Goal: Find contact information: Find contact information

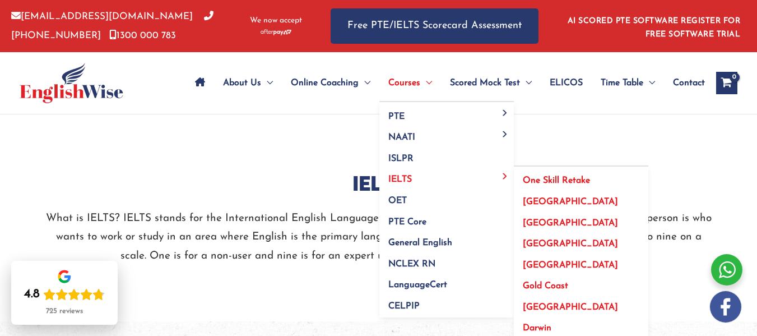
click at [538, 198] on span "[GEOGRAPHIC_DATA]" at bounding box center [570, 201] width 95 height 9
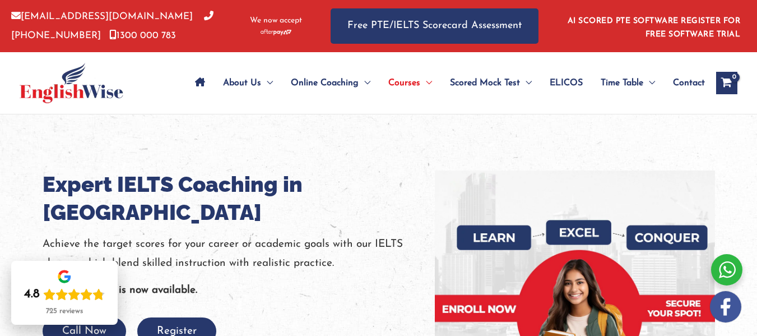
click at [683, 81] on span "Contact" at bounding box center [689, 82] width 32 height 39
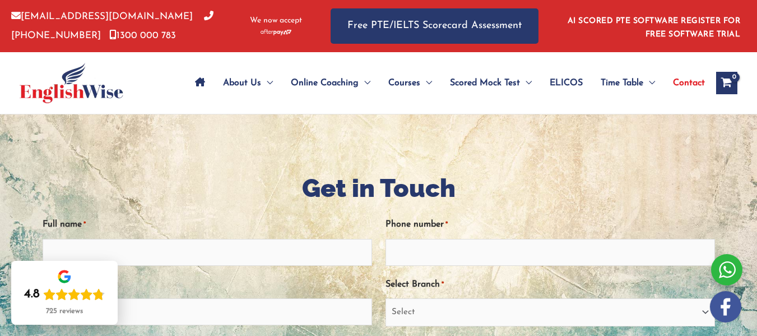
click at [64, 89] on img at bounding box center [72, 83] width 104 height 40
